Goal: Transaction & Acquisition: Purchase product/service

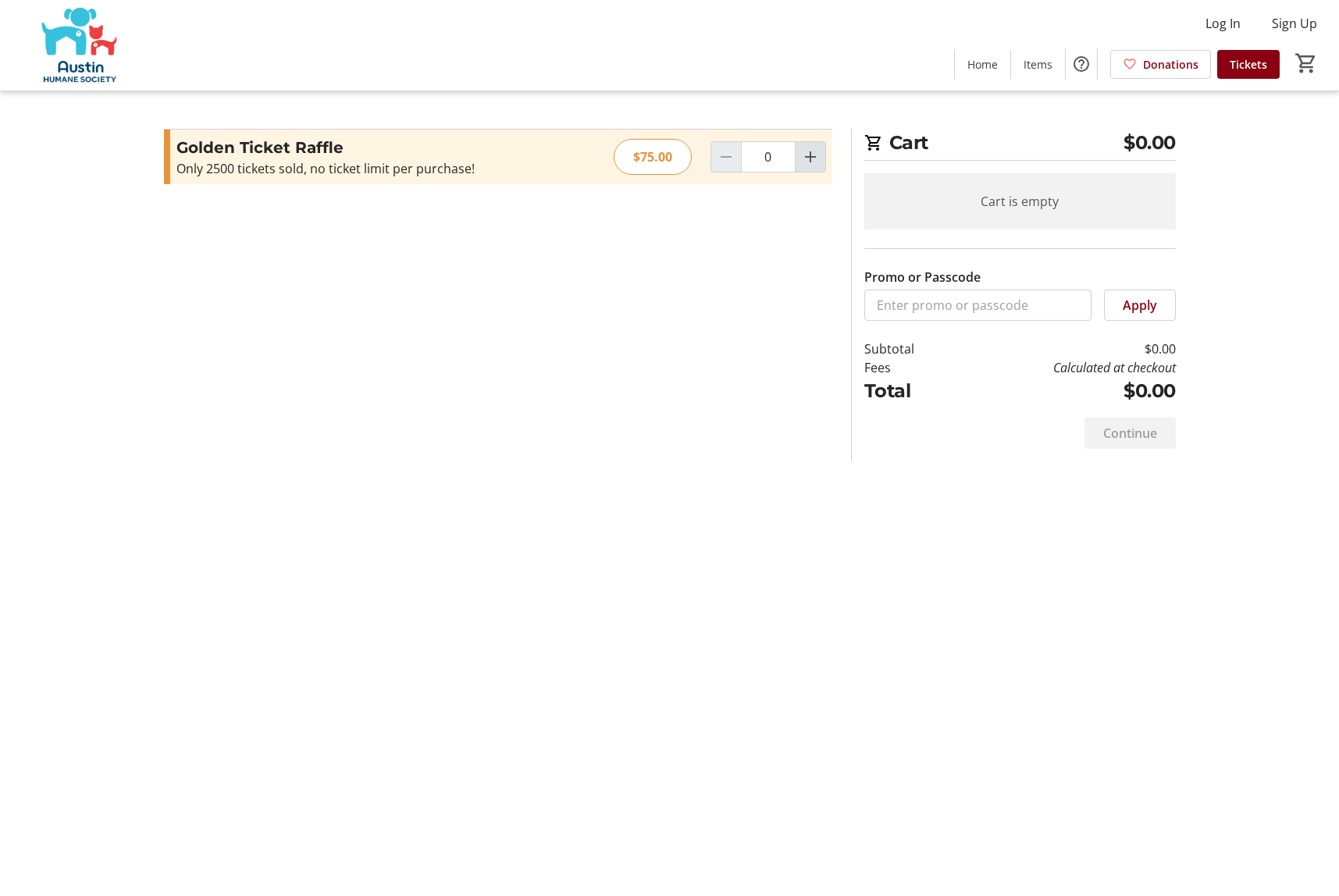
click at [810, 153] on mat-icon "Increment by one" at bounding box center [810, 157] width 18 height 18
type input "2"
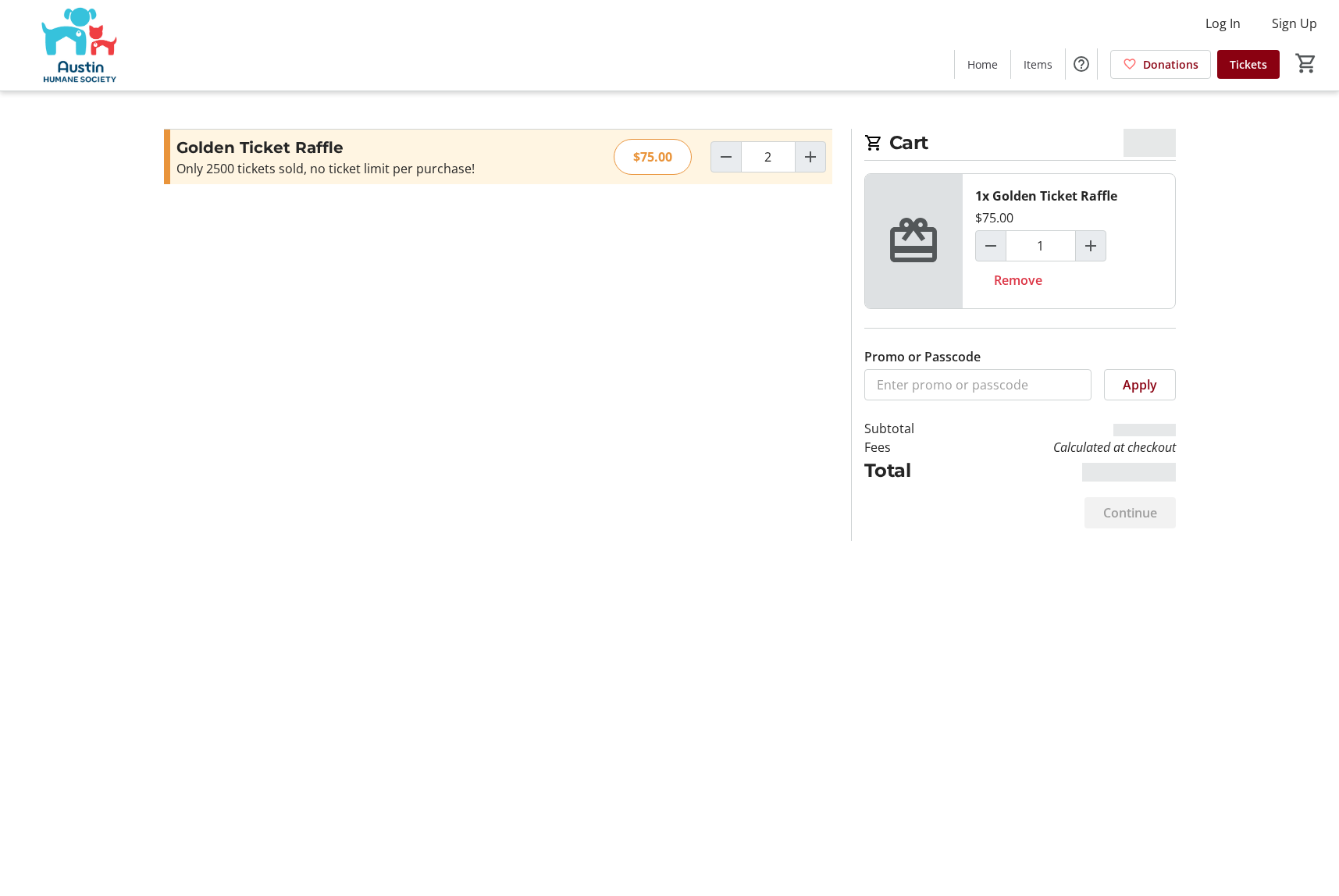
type input "2"
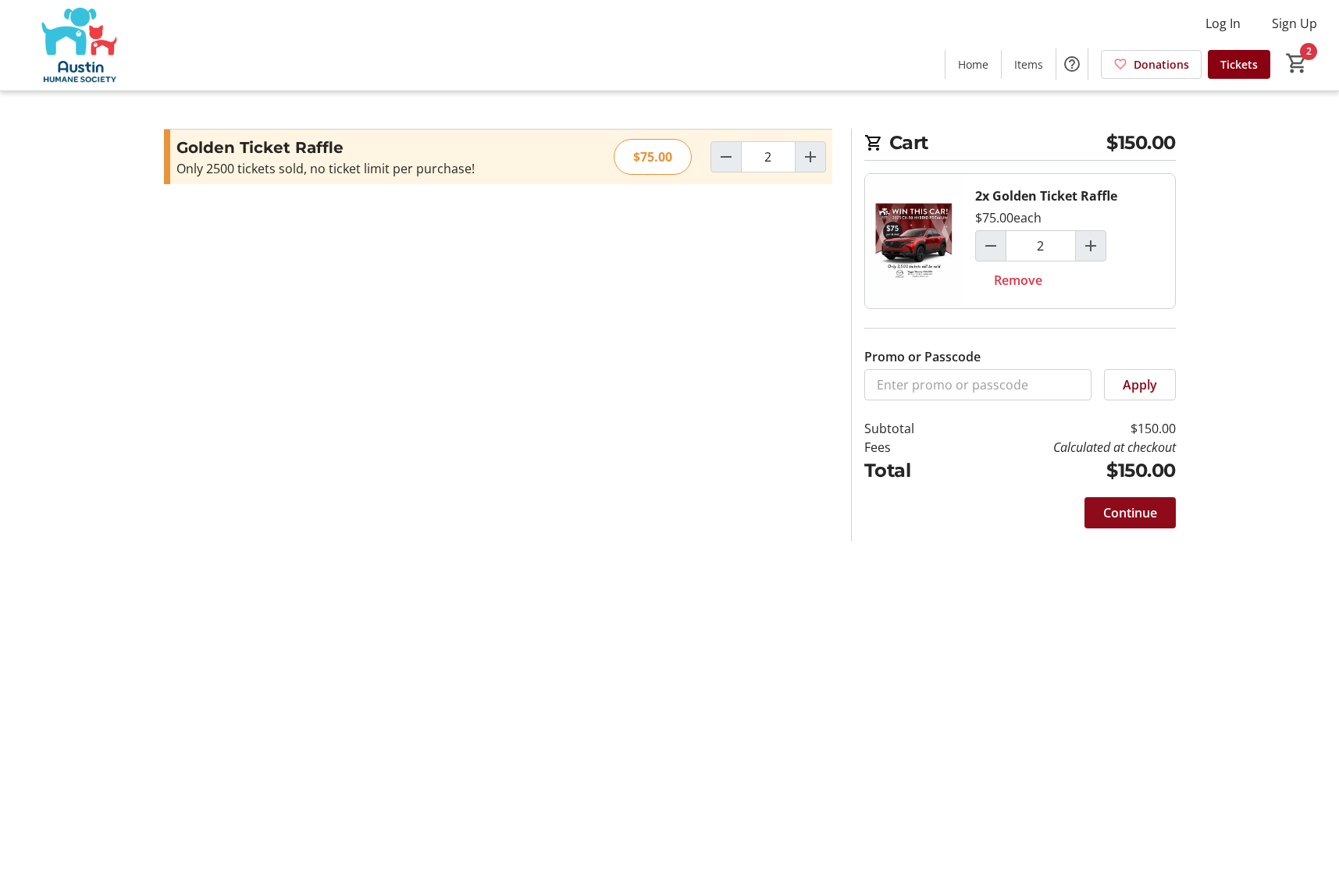
click at [1131, 510] on span "Continue" at bounding box center [1130, 512] width 54 height 18
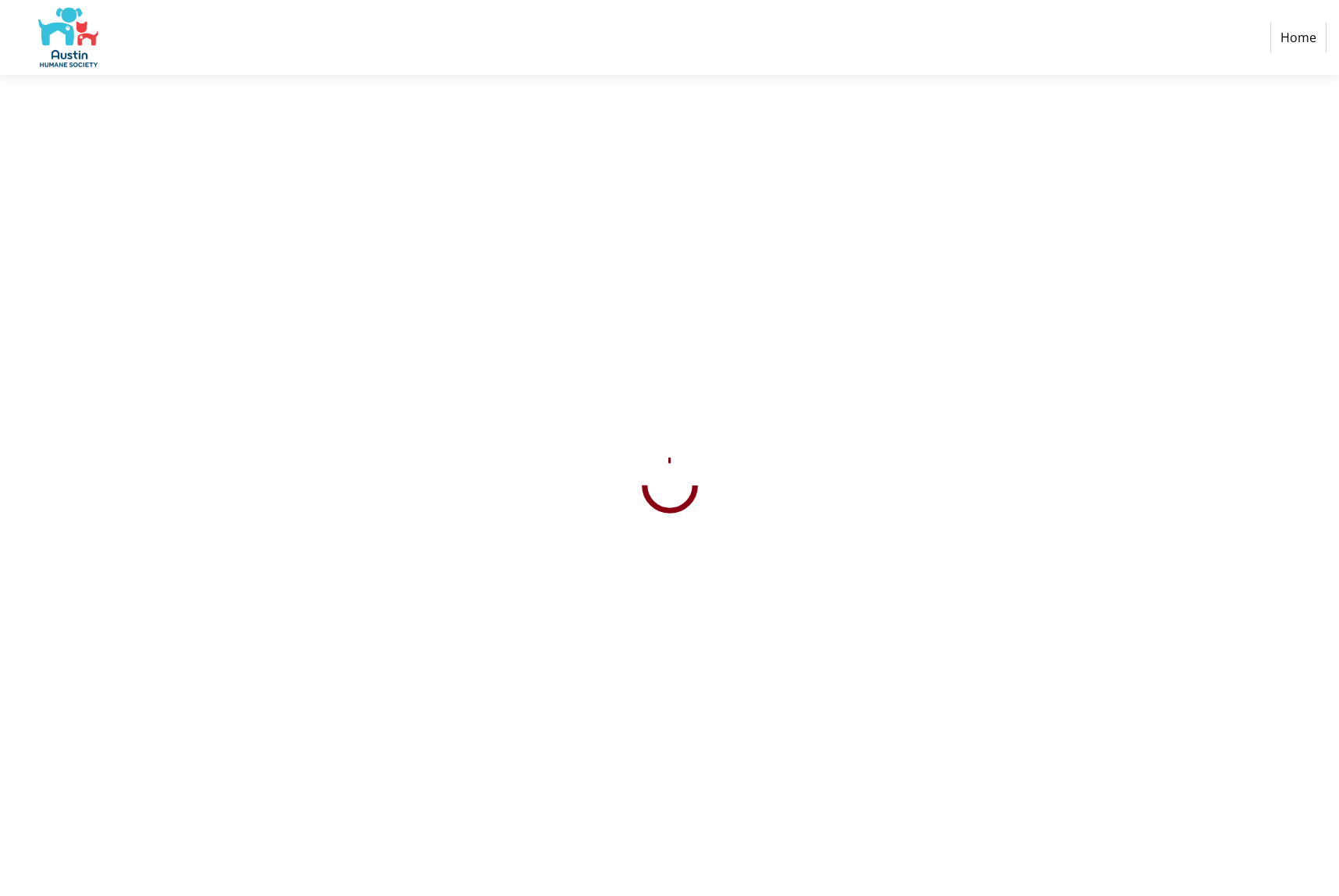
select select "US"
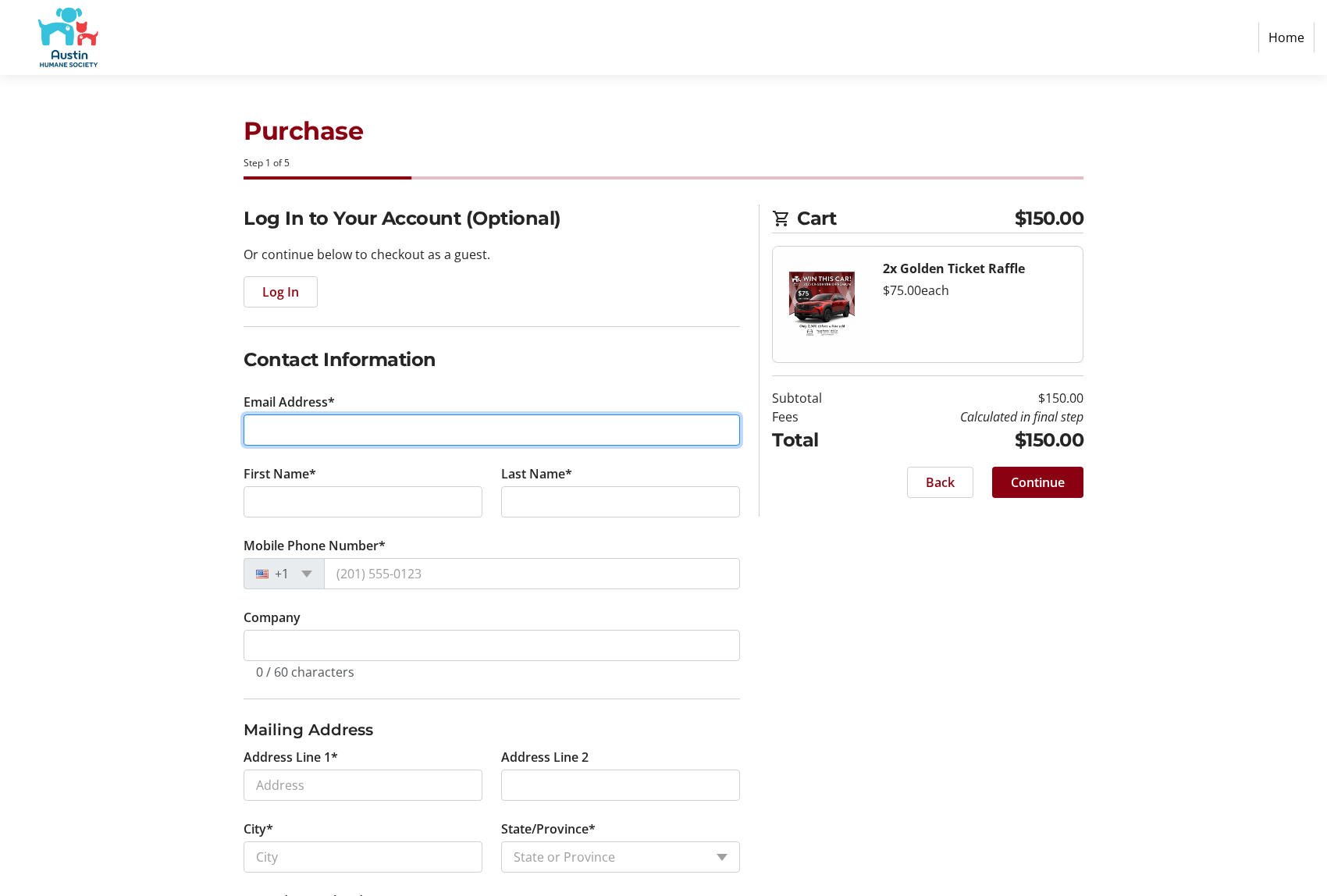
click at [317, 424] on input "Email Address*" at bounding box center [491, 430] width 496 height 31
type input "[EMAIL_ADDRESS][DOMAIN_NAME]"
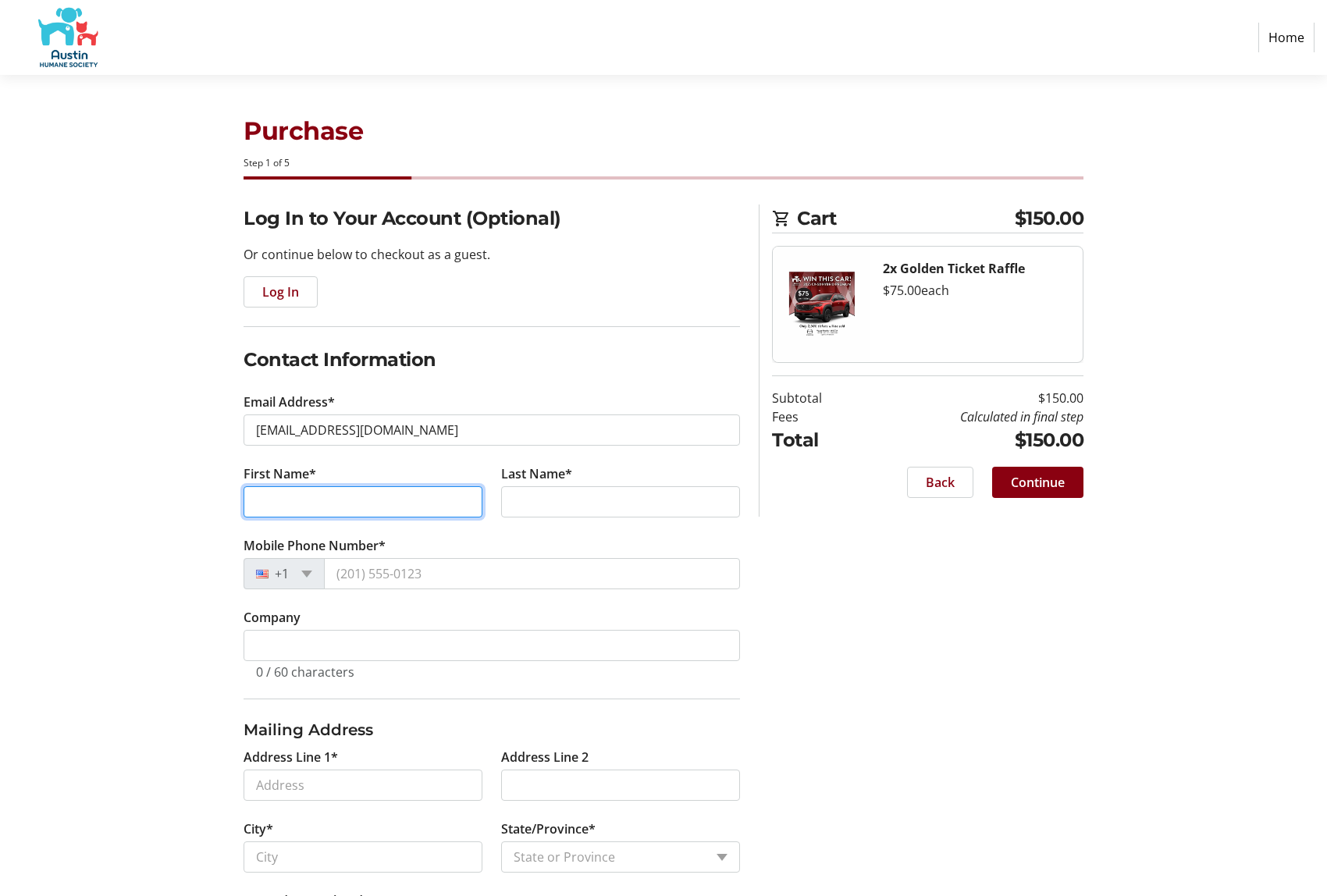
type input "[PERSON_NAME]"
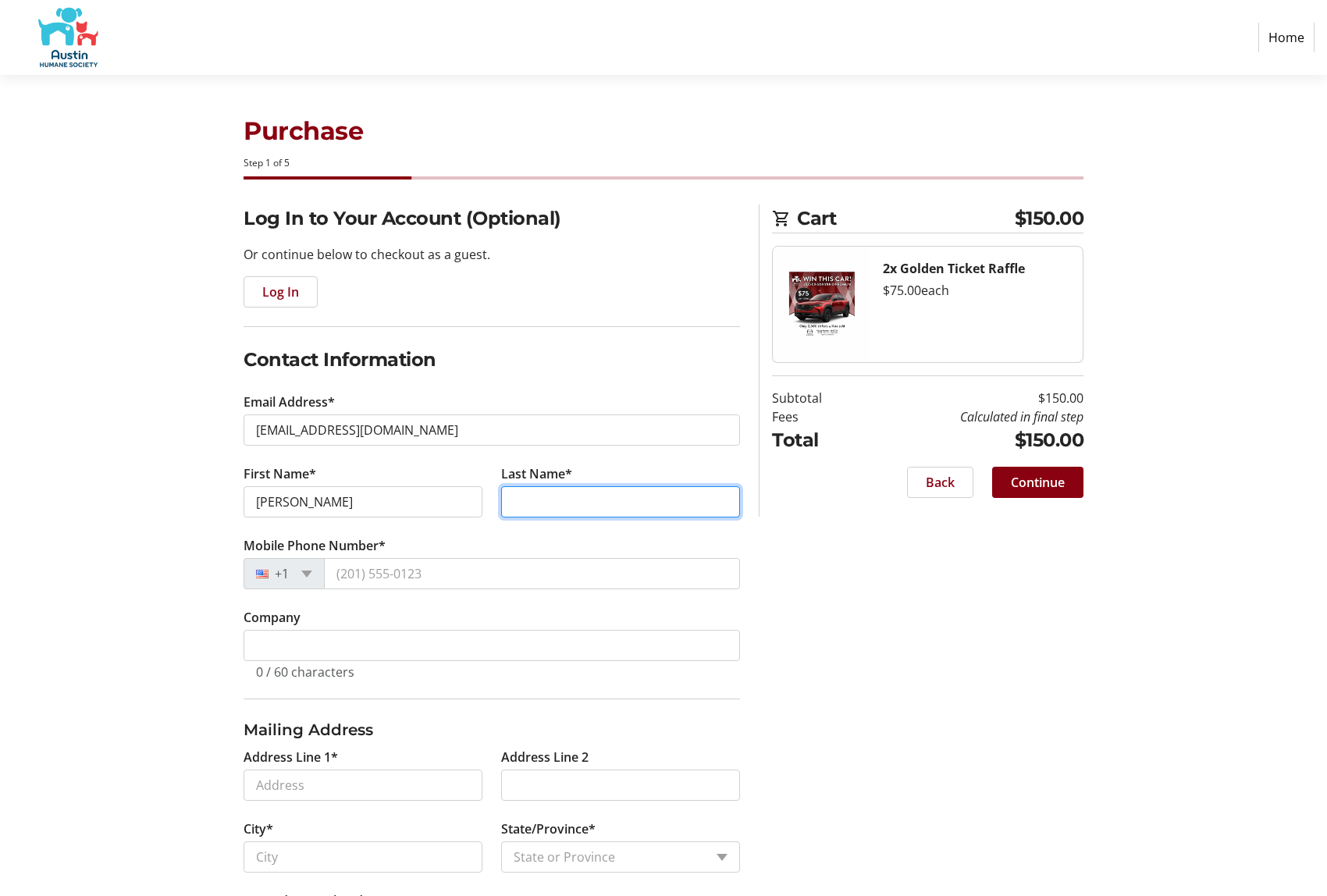
type input "[PERSON_NAME]"
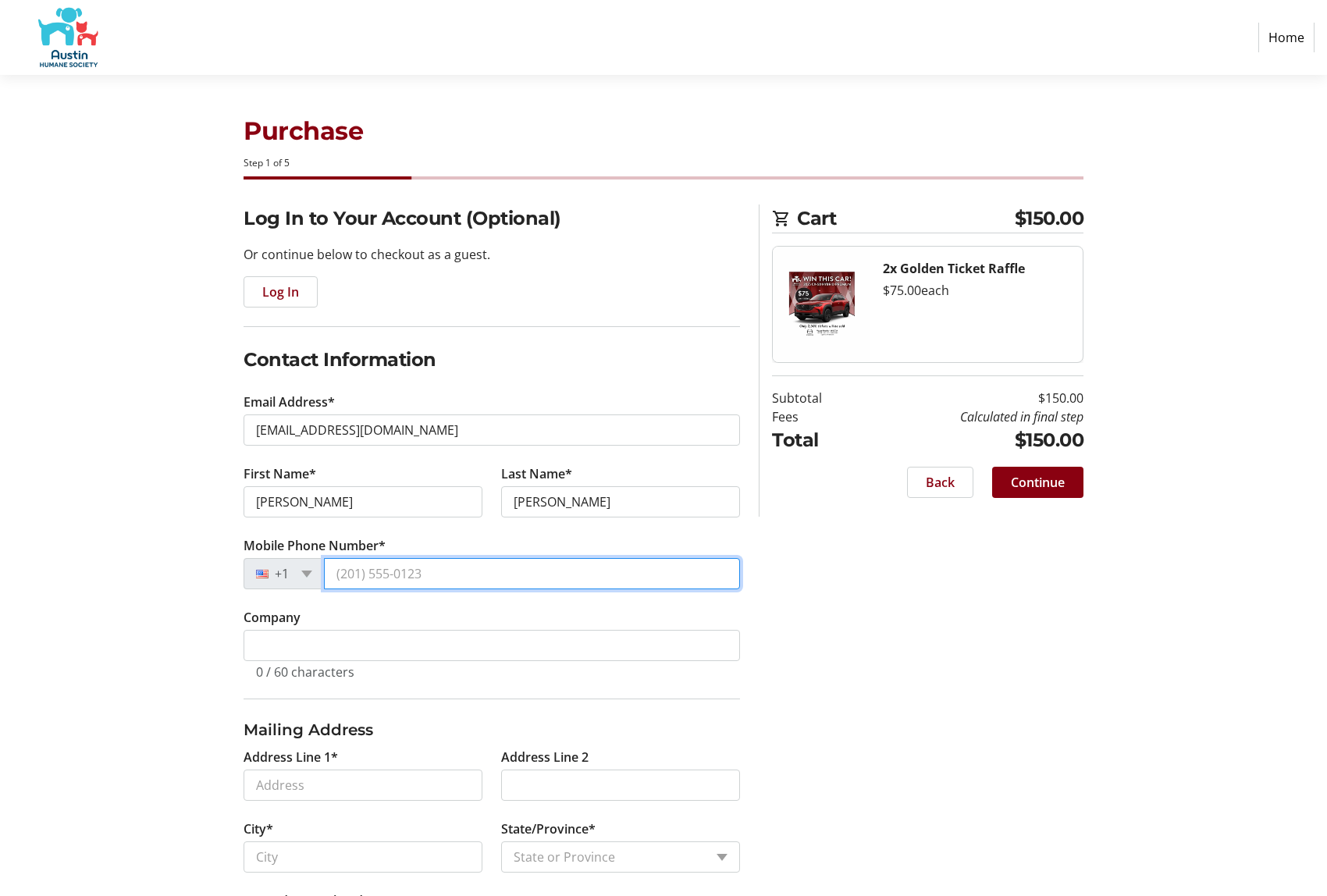
type input "[PHONE_NUMBER]"
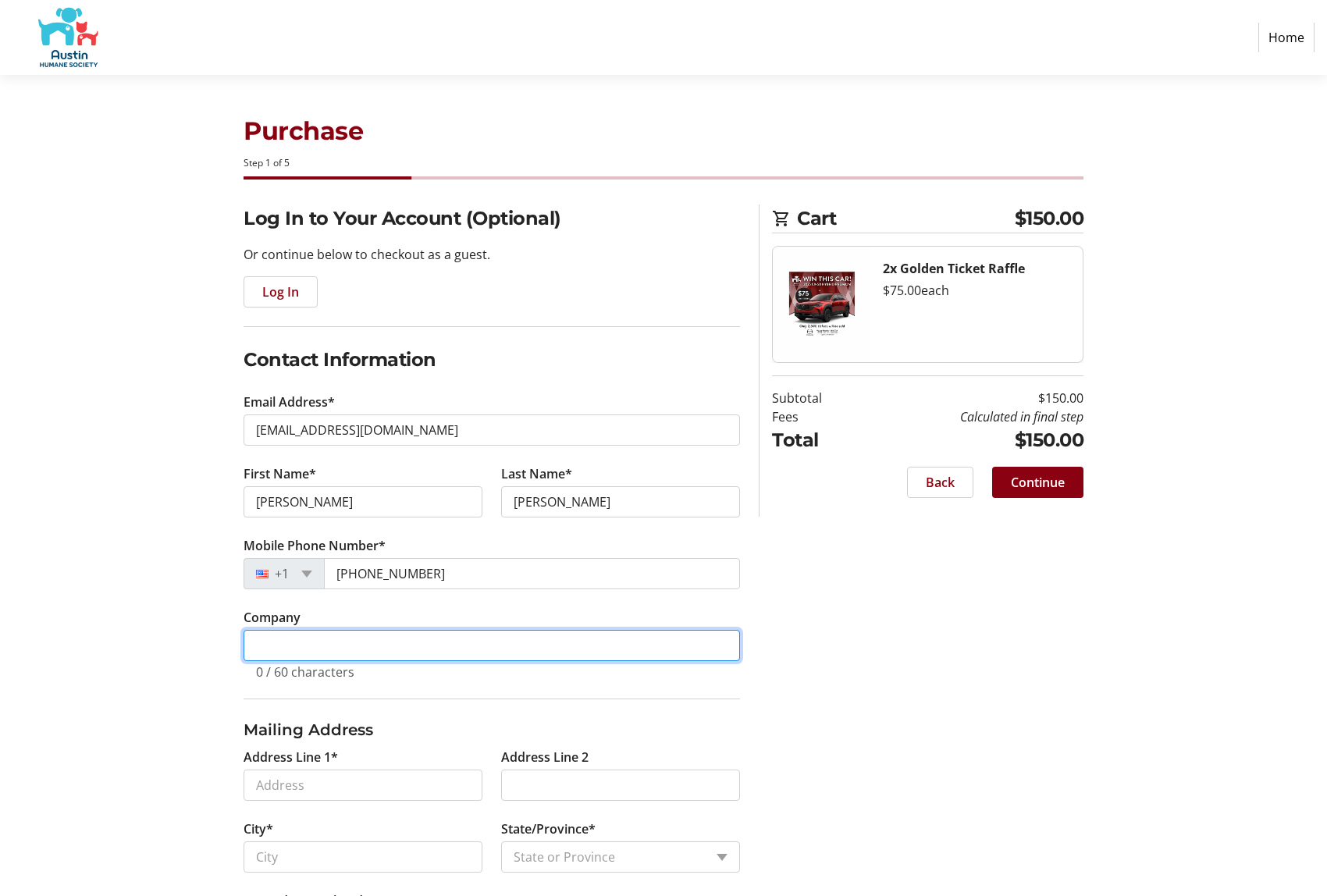
type input "Dell Technologies"
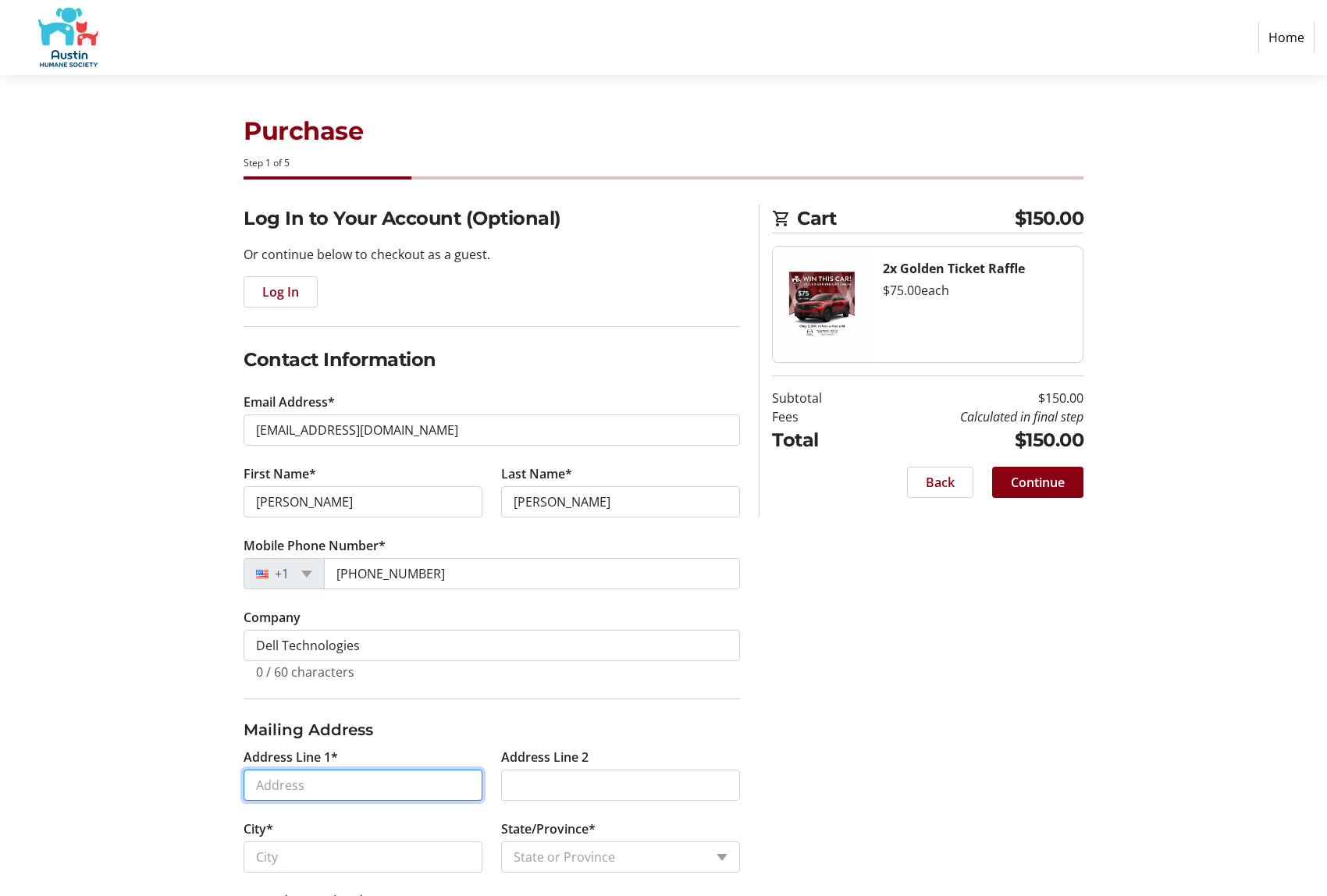
type input "[STREET_ADDRESS]"
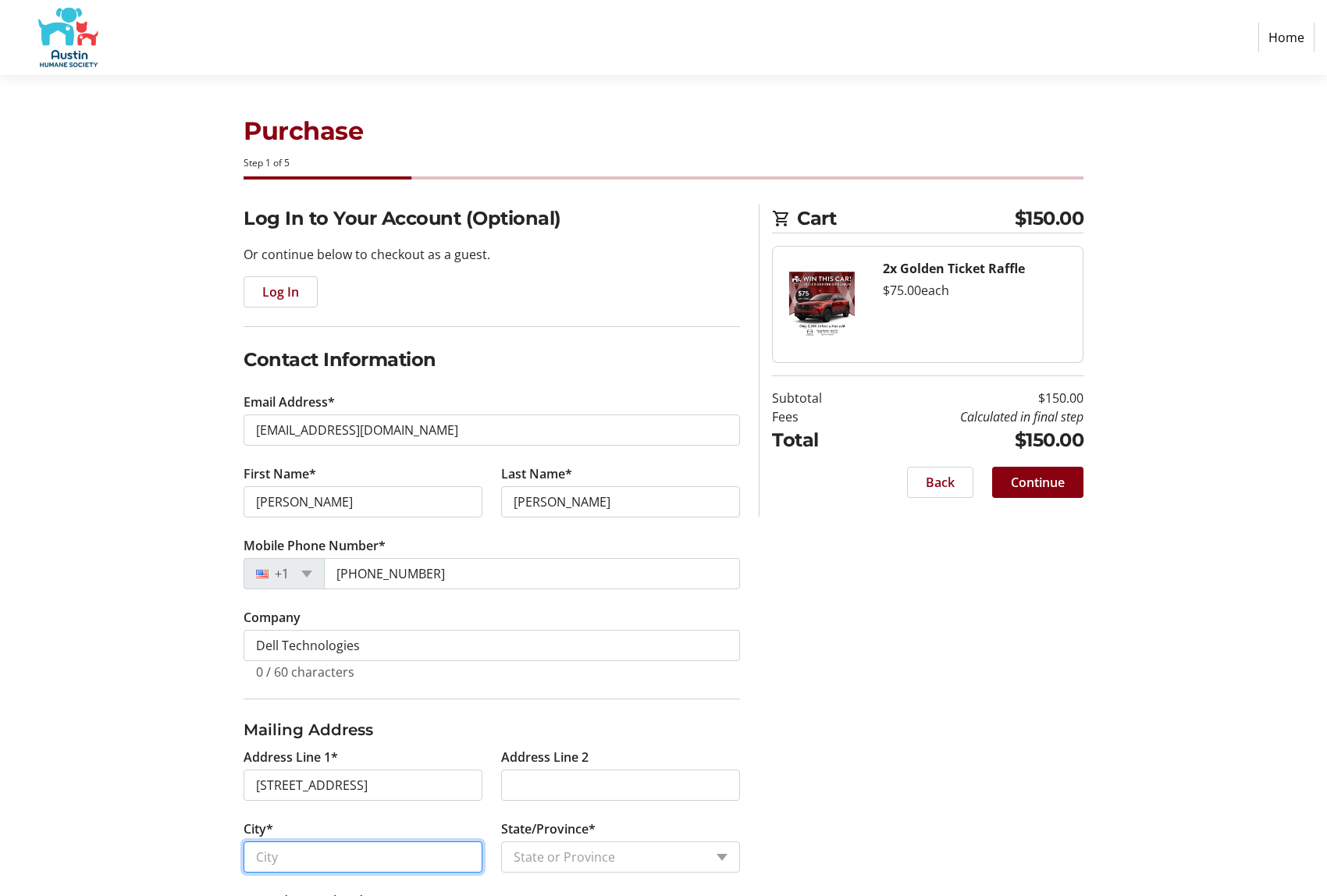
type input "Round Rock"
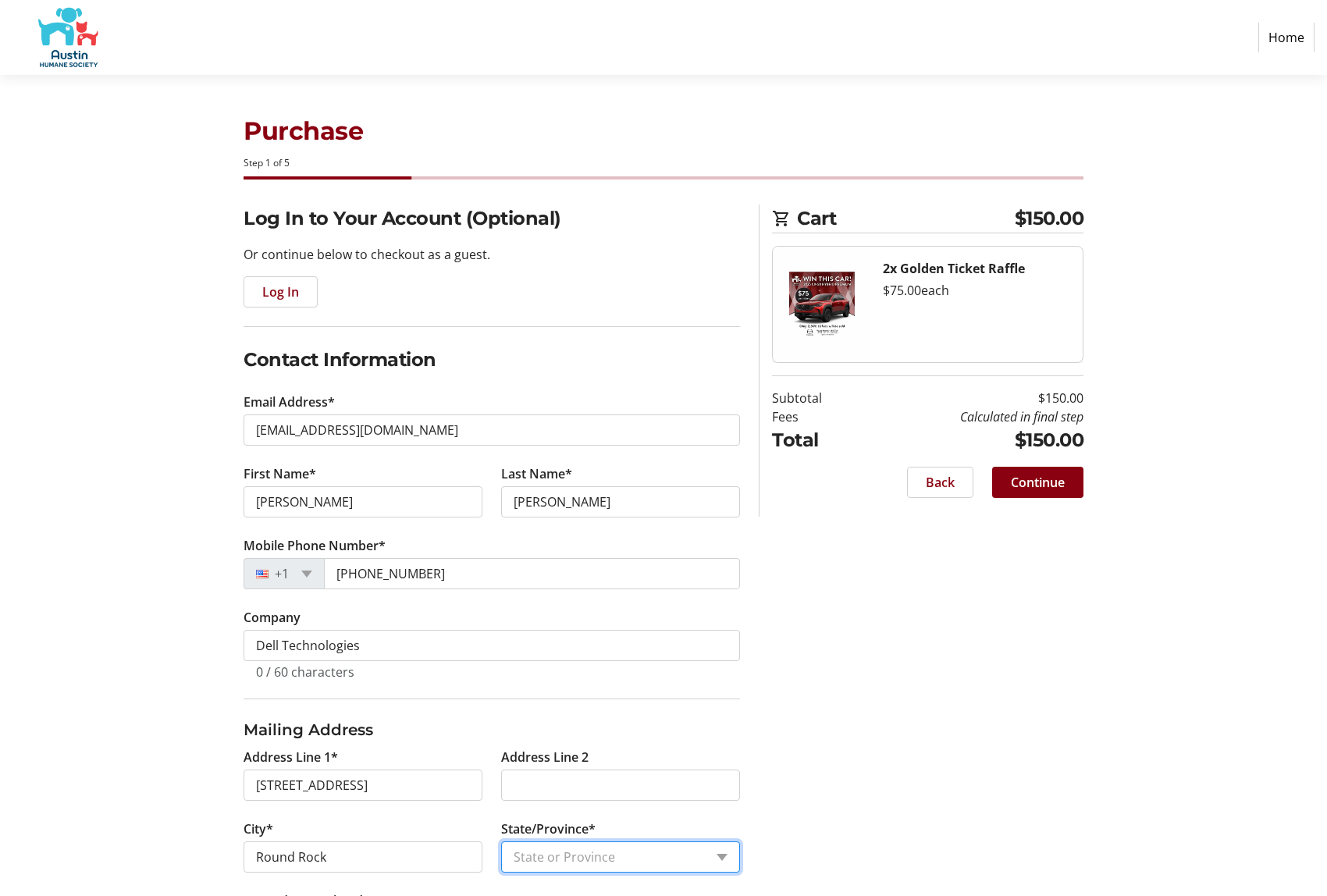
select select "[GEOGRAPHIC_DATA]"
type input "78682"
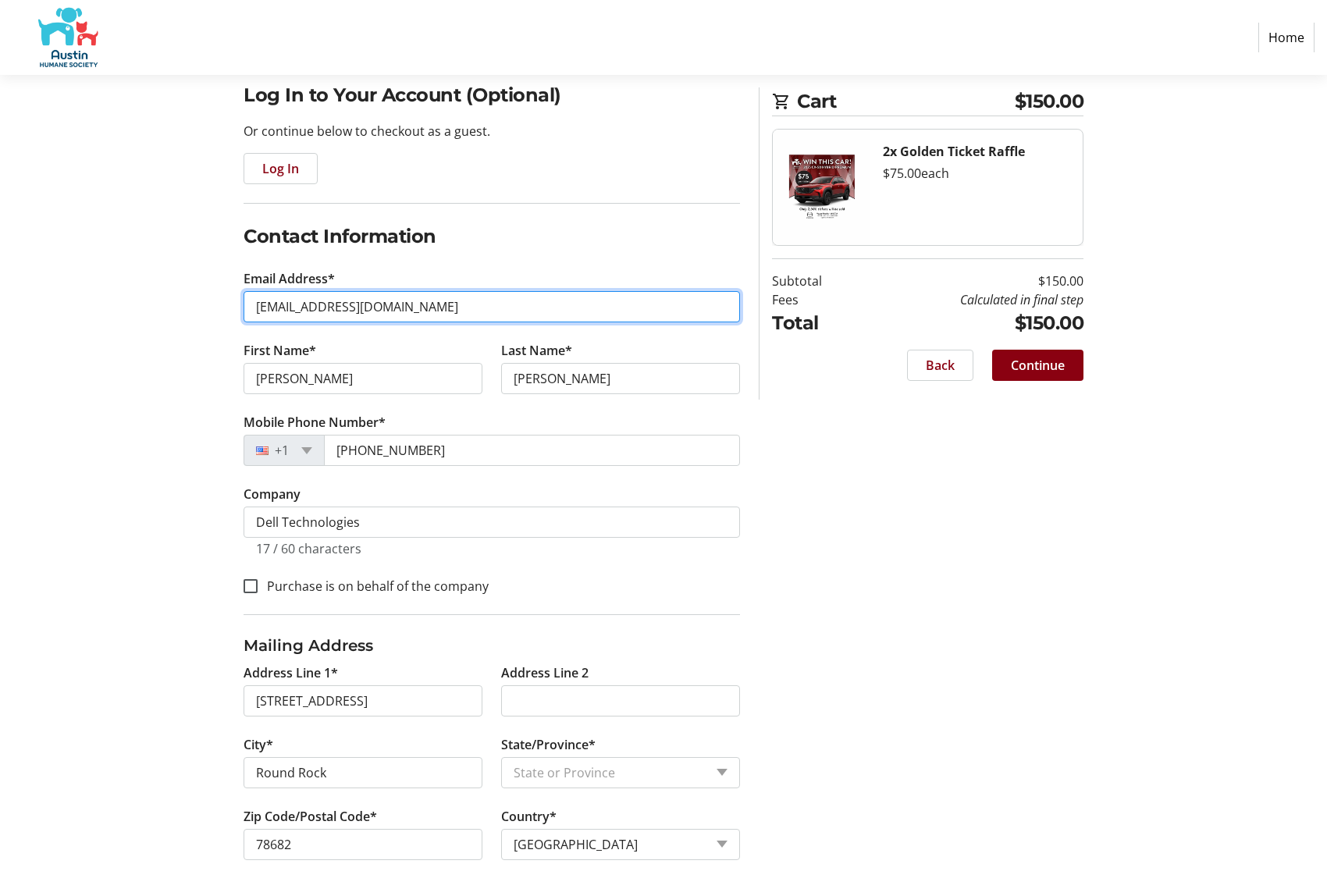
scroll to position [125, 0]
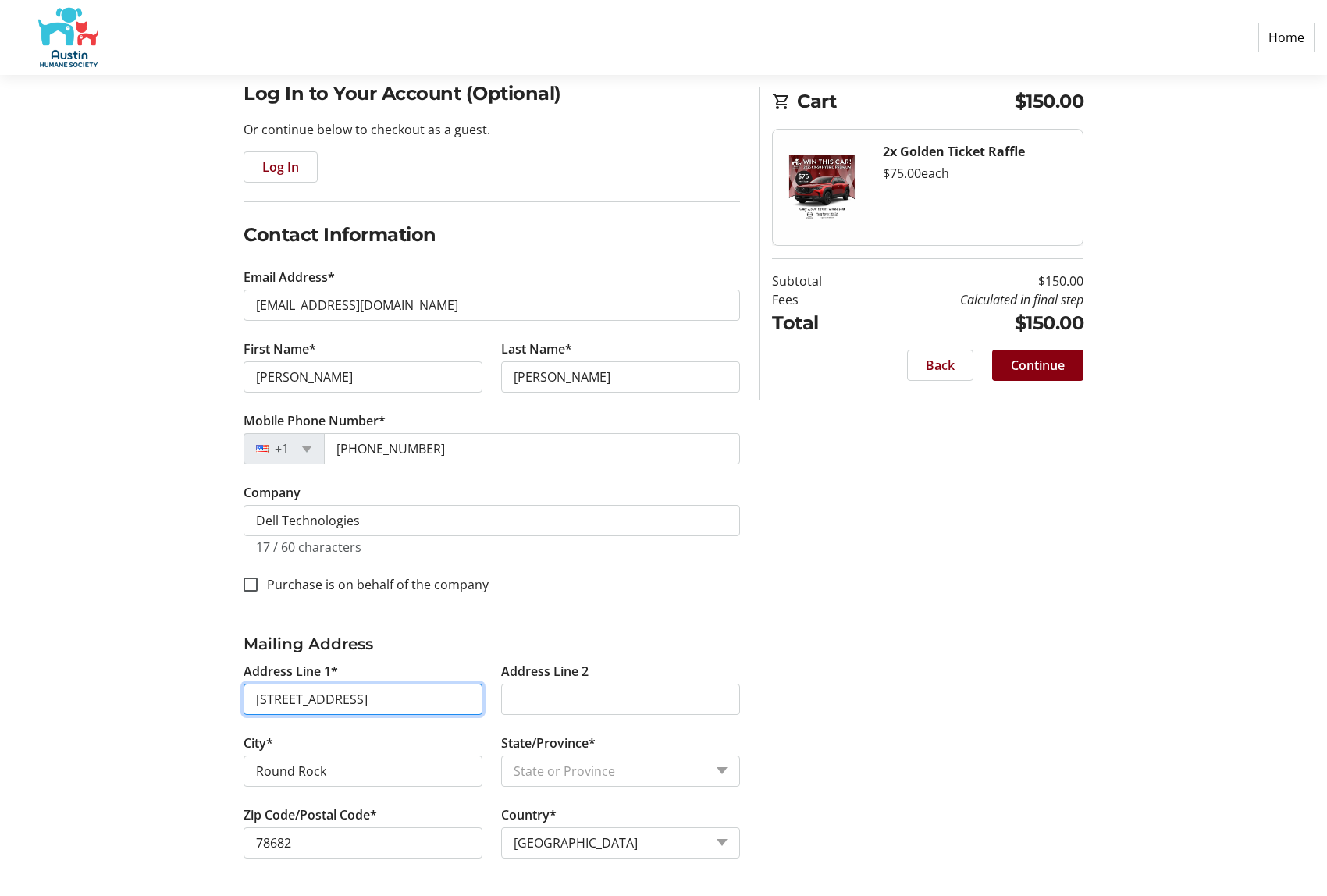
click at [358, 702] on input "[STREET_ADDRESS]" at bounding box center [363, 699] width 239 height 31
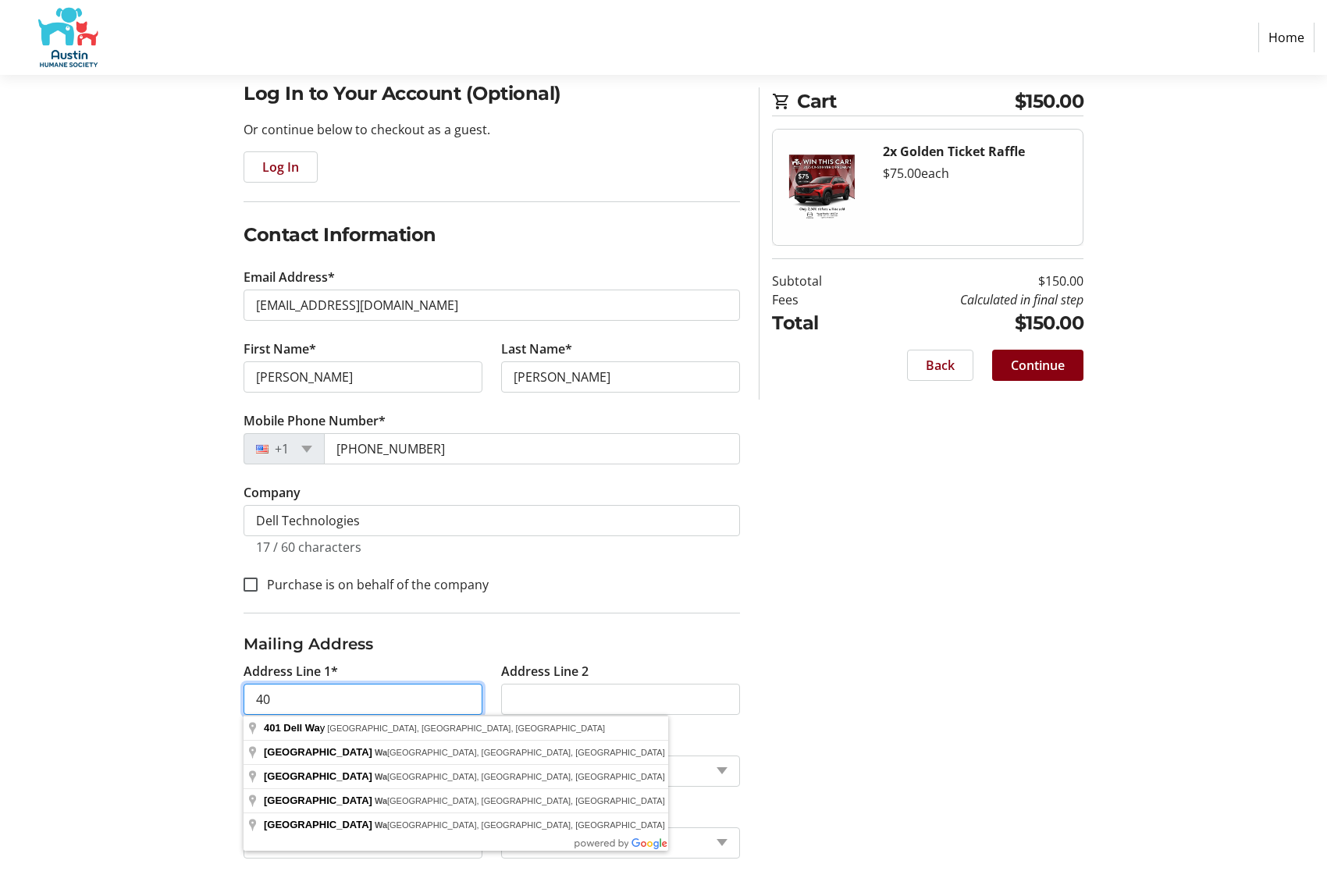
type input "4"
type input "[STREET_ADDRESS]"
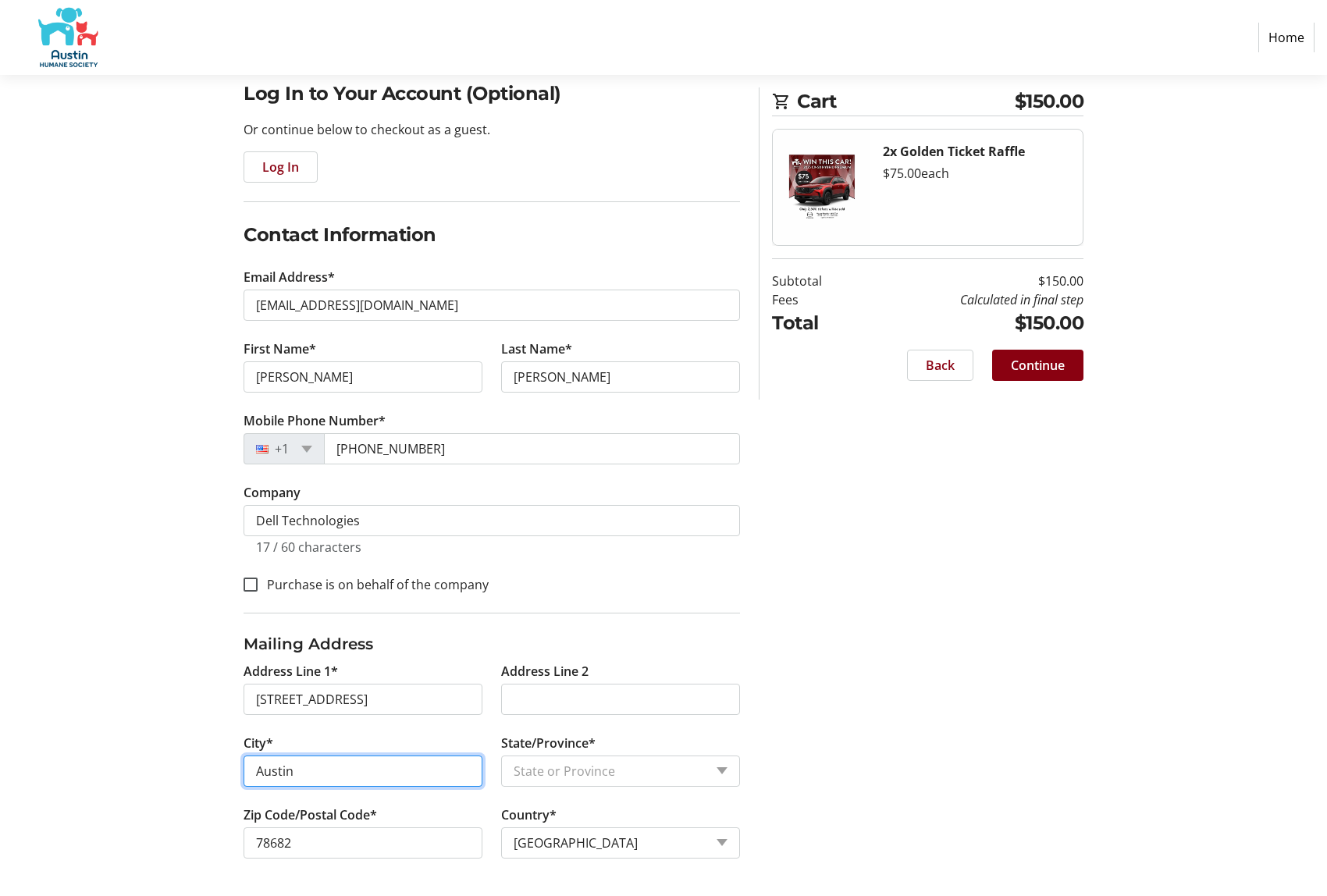
type input "Austin"
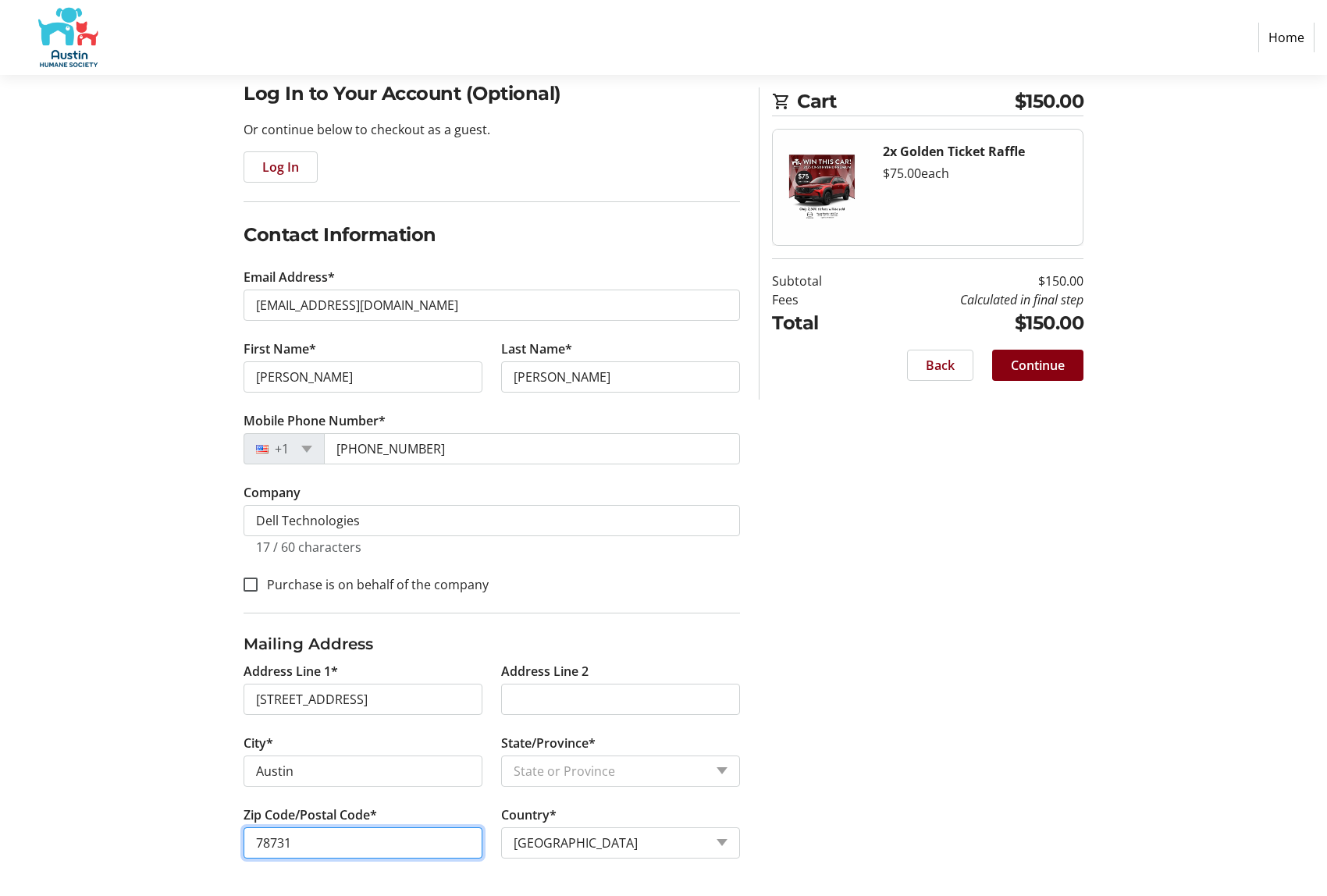
type input "78731"
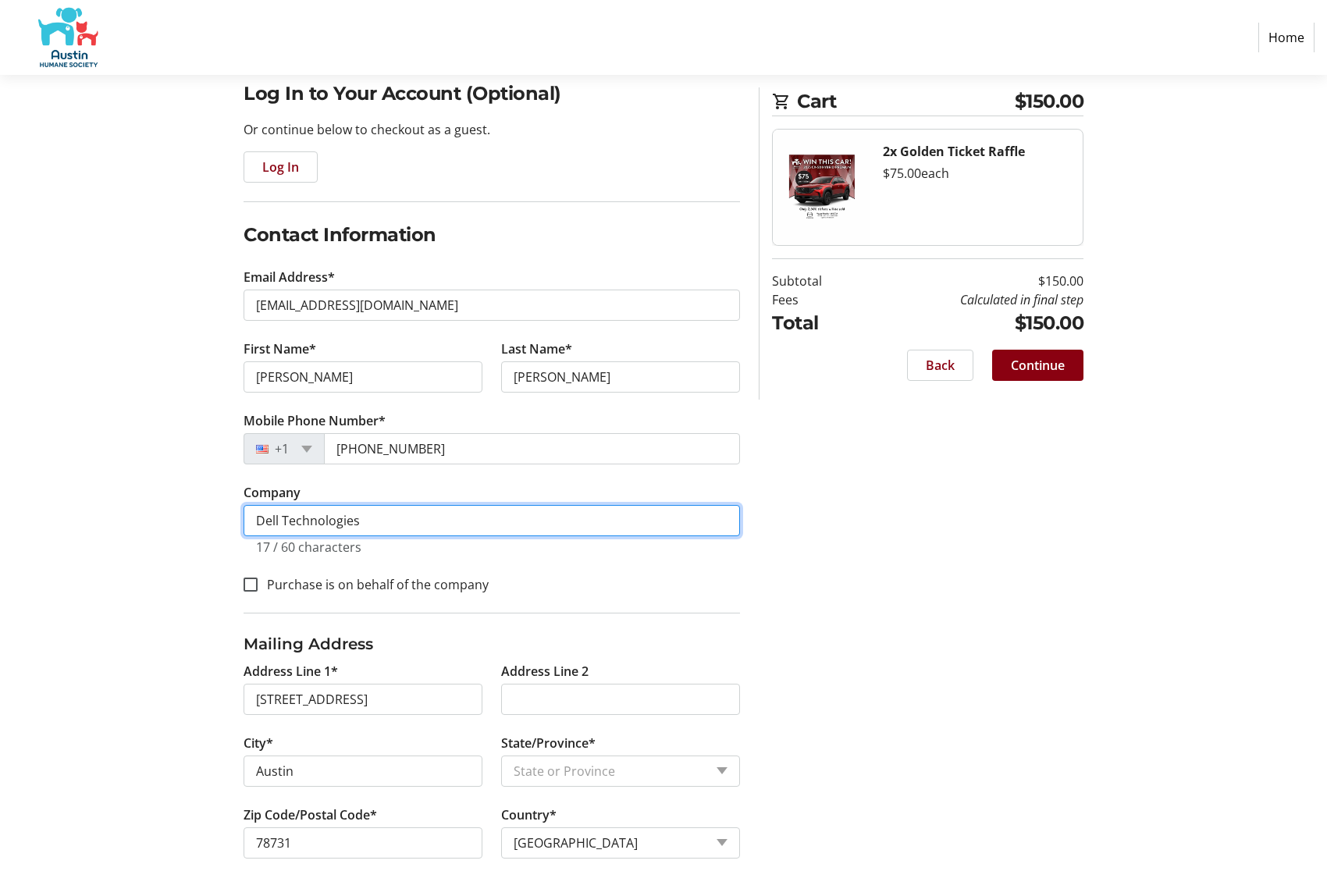
click at [387, 525] on input "Dell Technologies" at bounding box center [491, 520] width 496 height 31
type input "D"
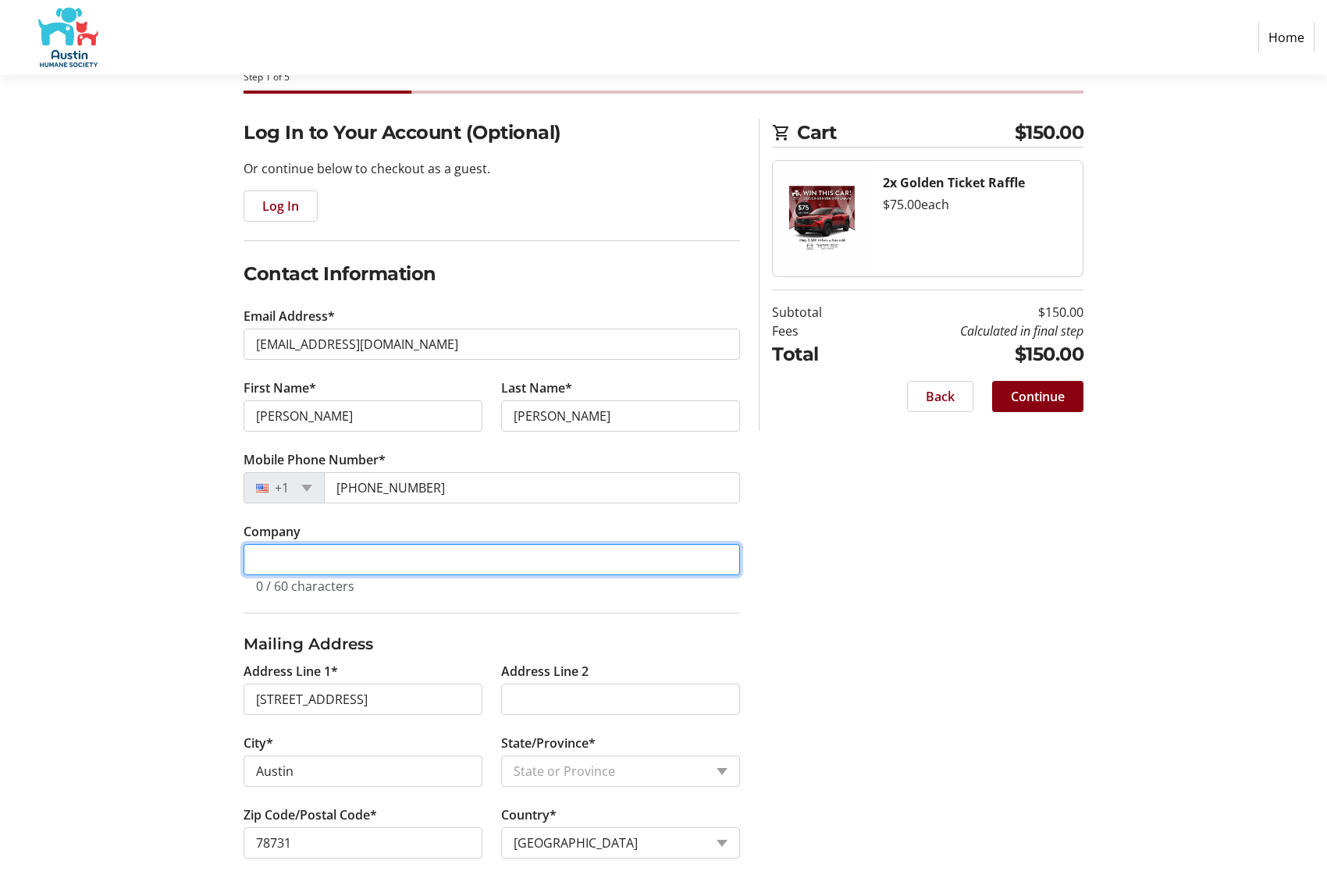
scroll to position [86, 0]
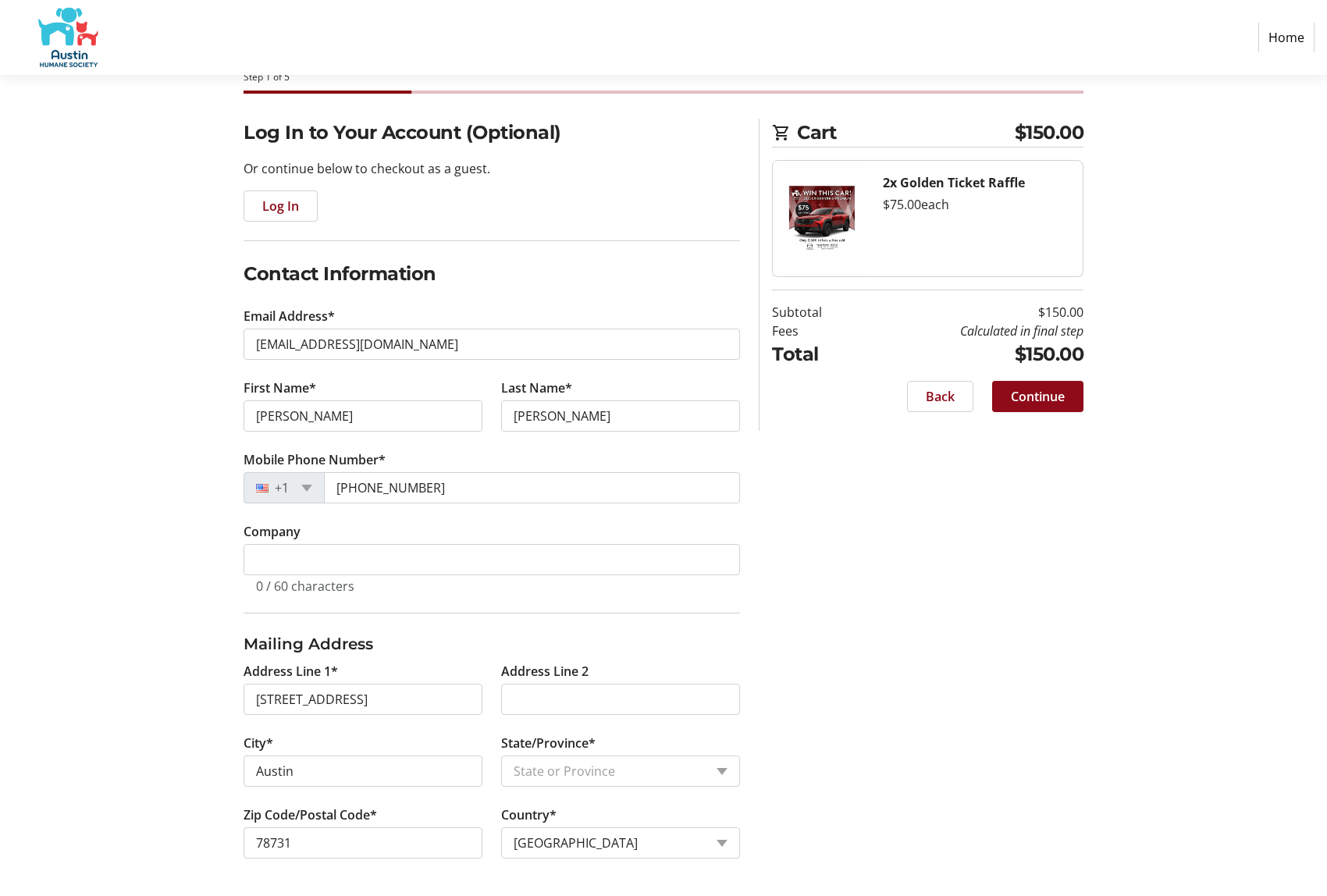
click at [1029, 393] on span "Continue" at bounding box center [1037, 396] width 54 height 18
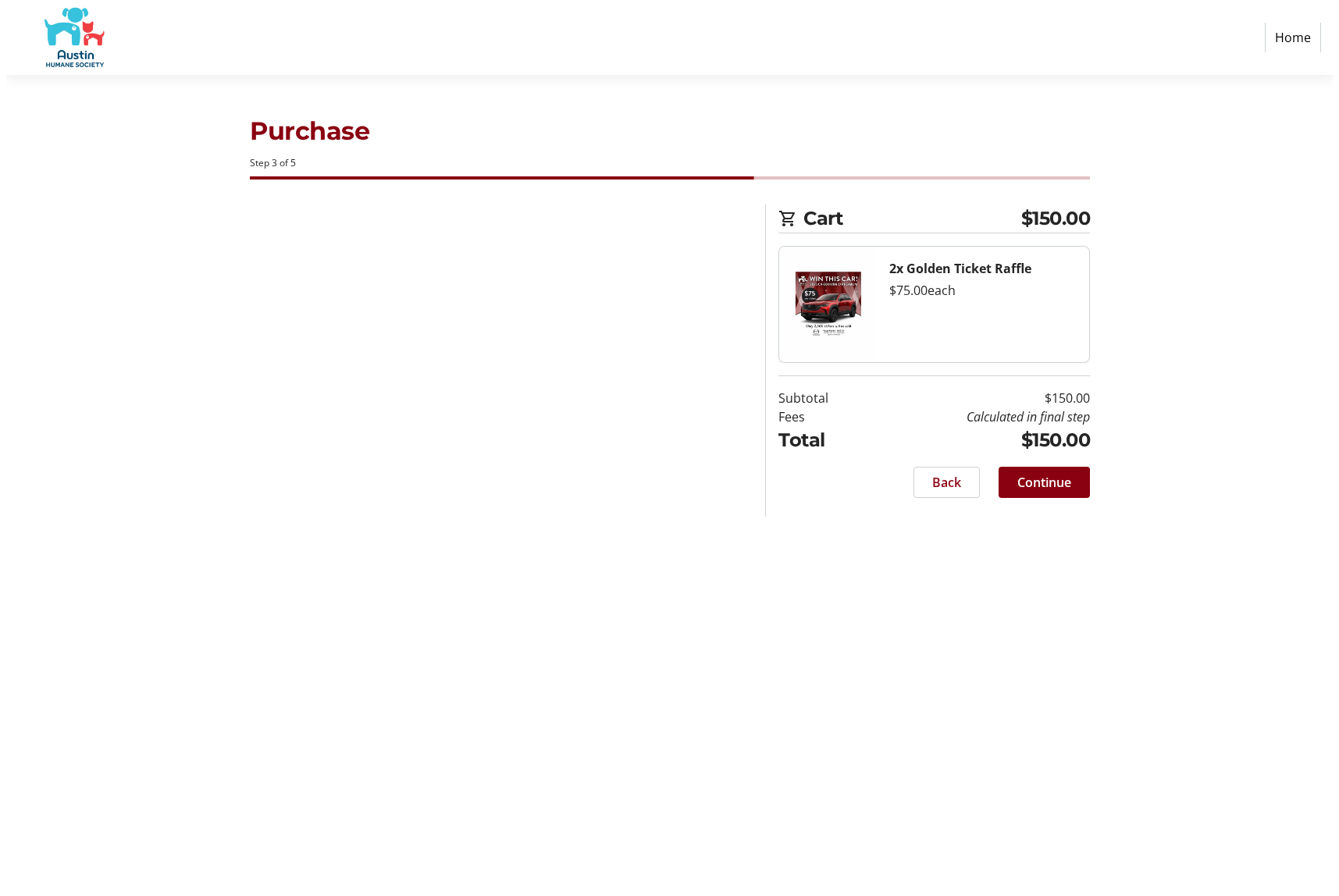
scroll to position [0, 0]
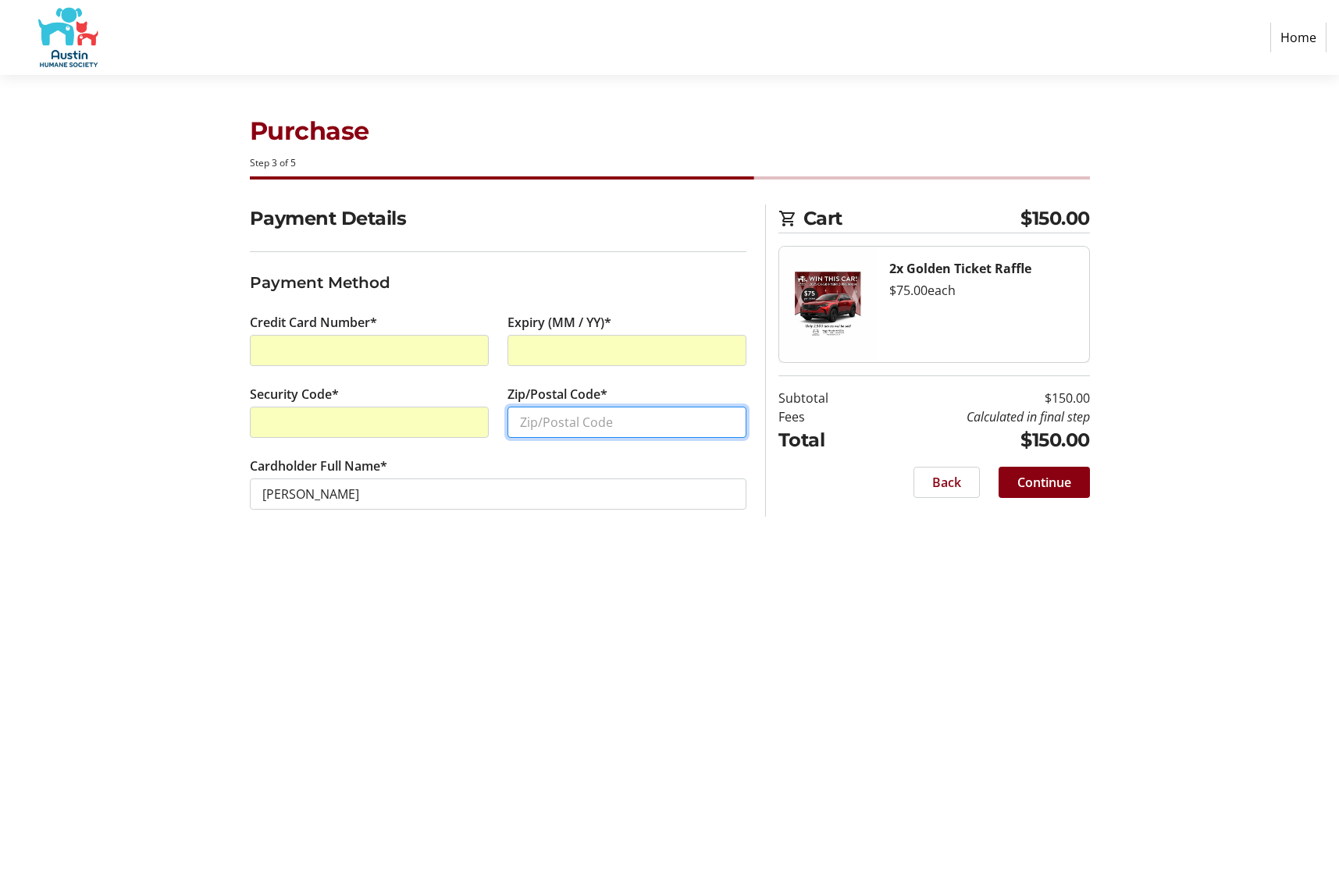
click at [582, 430] on input "Zip/Postal Code*" at bounding box center [627, 422] width 239 height 31
type input "78731"
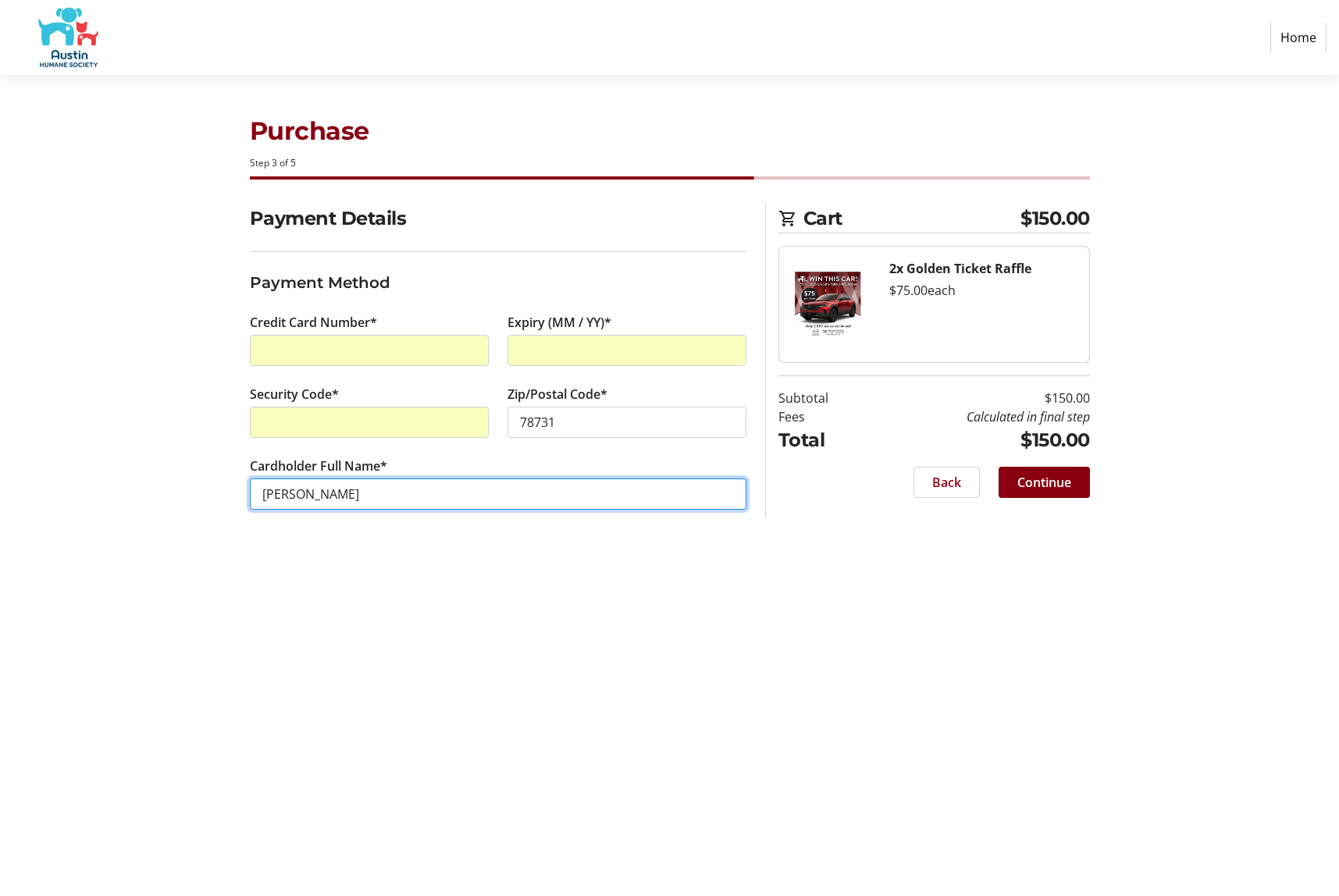
drag, startPoint x: 301, startPoint y: 489, endPoint x: 312, endPoint y: 489, distance: 11.0
click at [304, 489] on input "[PERSON_NAME]" at bounding box center [498, 494] width 496 height 31
type input "[PERSON_NAME]"
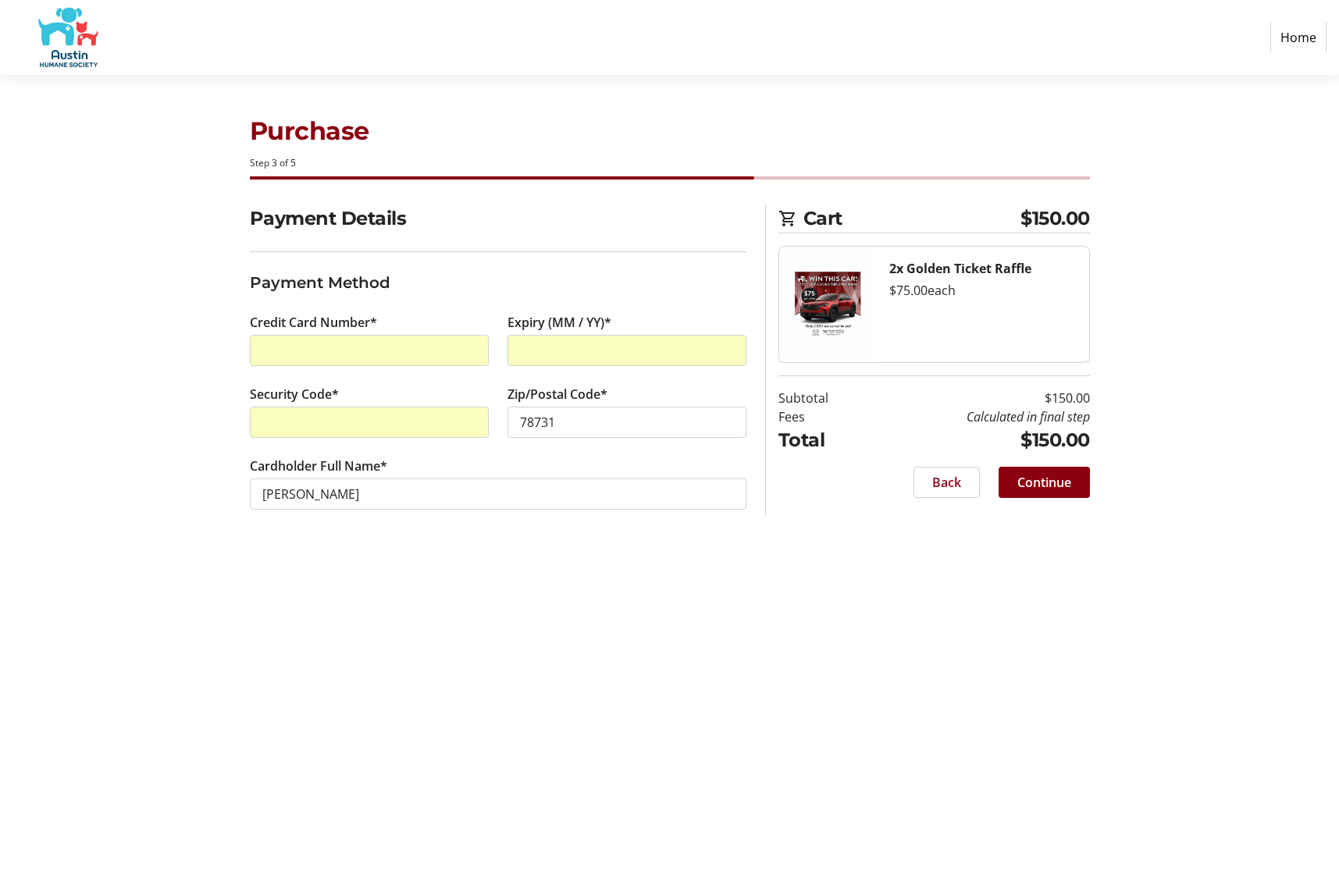
click at [621, 589] on div "Purchase Step 3 of 5 Cart $150.00 2x Golden Ticket Raffle $75.00 each Subtotal …" at bounding box center [670, 485] width 1031 height 821
click at [1057, 484] on span "Continue" at bounding box center [1044, 482] width 54 height 18
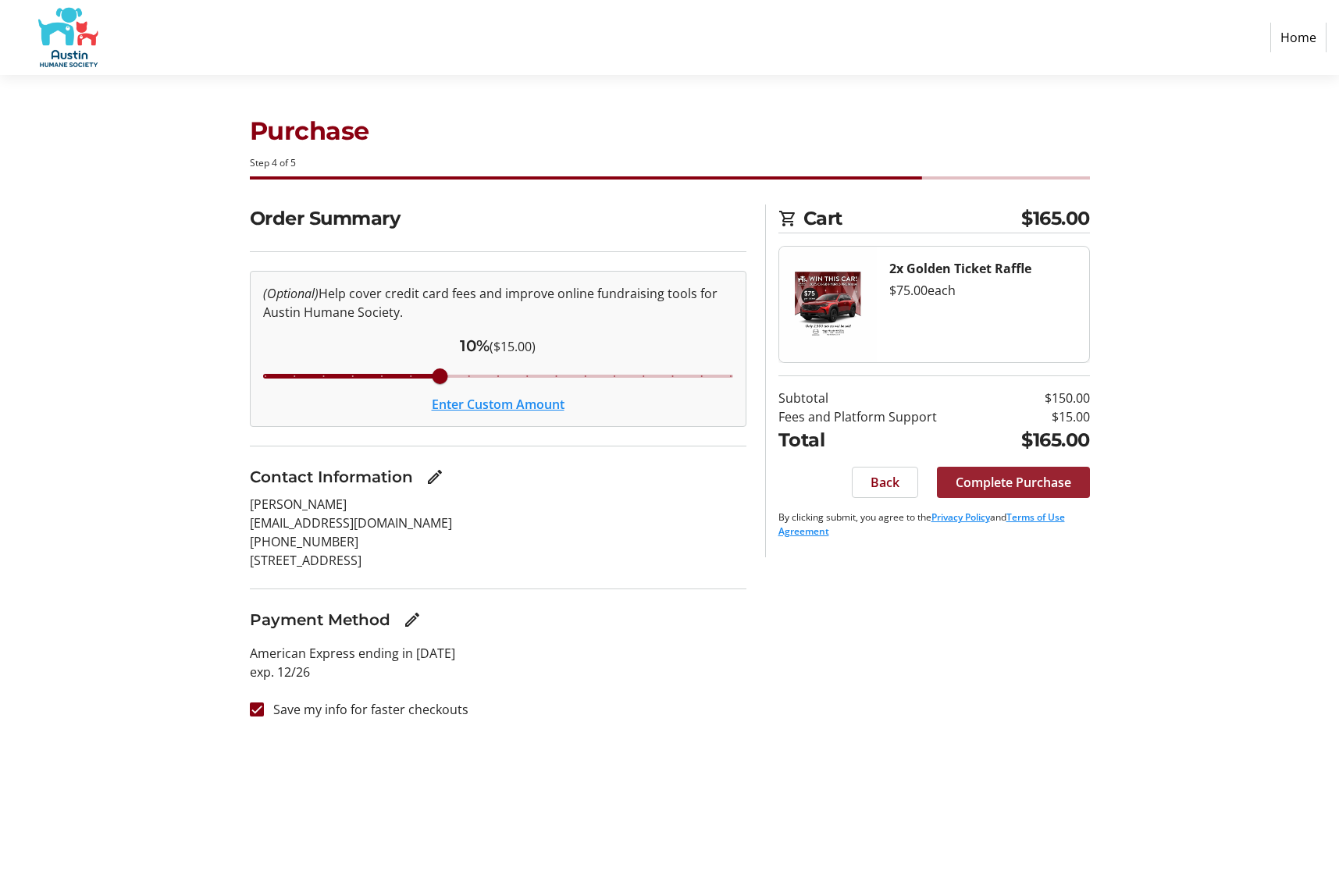
click at [990, 472] on span at bounding box center [1014, 483] width 153 height 38
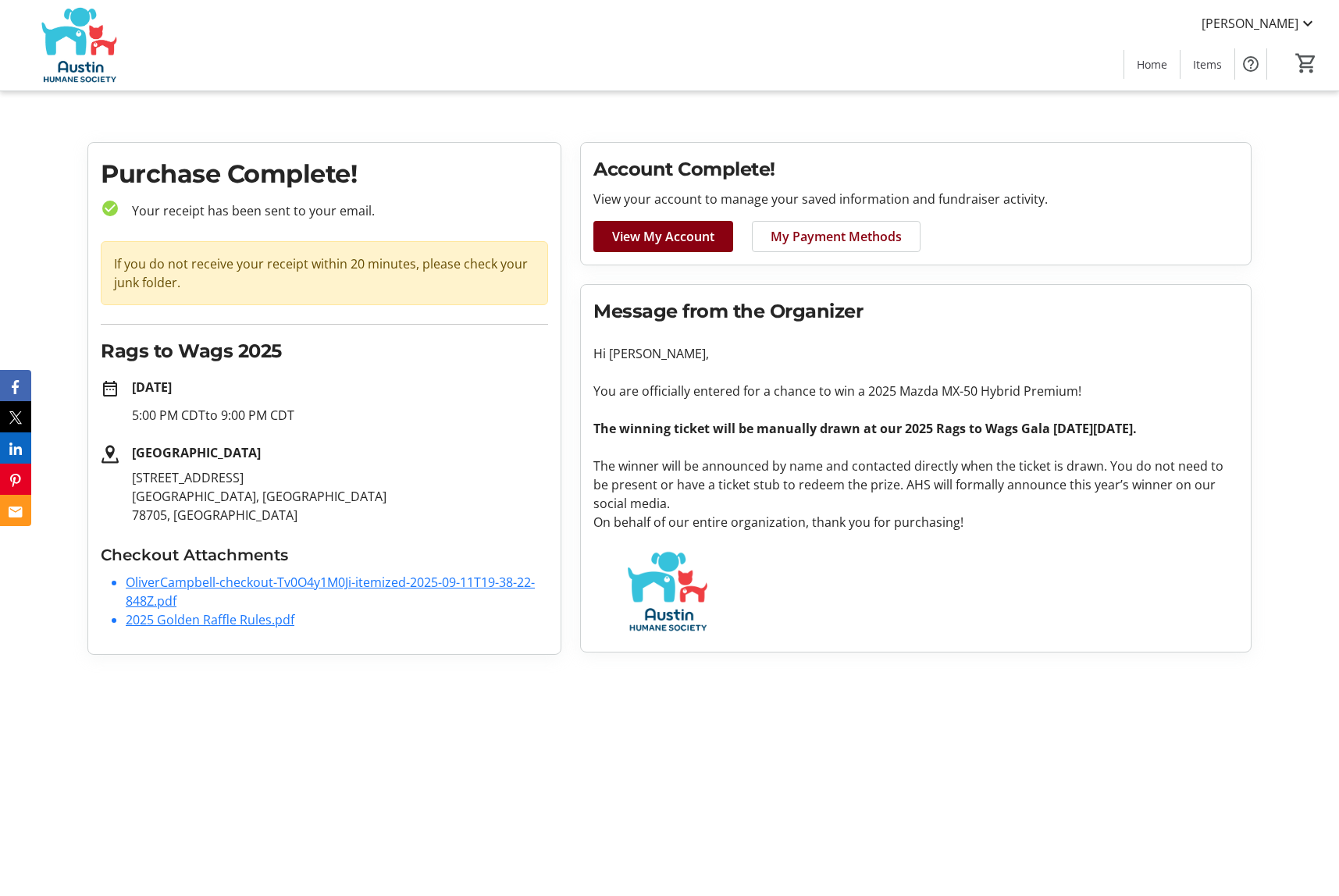
click at [202, 616] on link "2025 Golden Raffle Rules.pdf" at bounding box center [210, 619] width 169 height 17
click at [253, 617] on link "2025 Golden Raffle Rules.pdf" at bounding box center [210, 619] width 169 height 17
